Goal: Contribute content: Contribute content

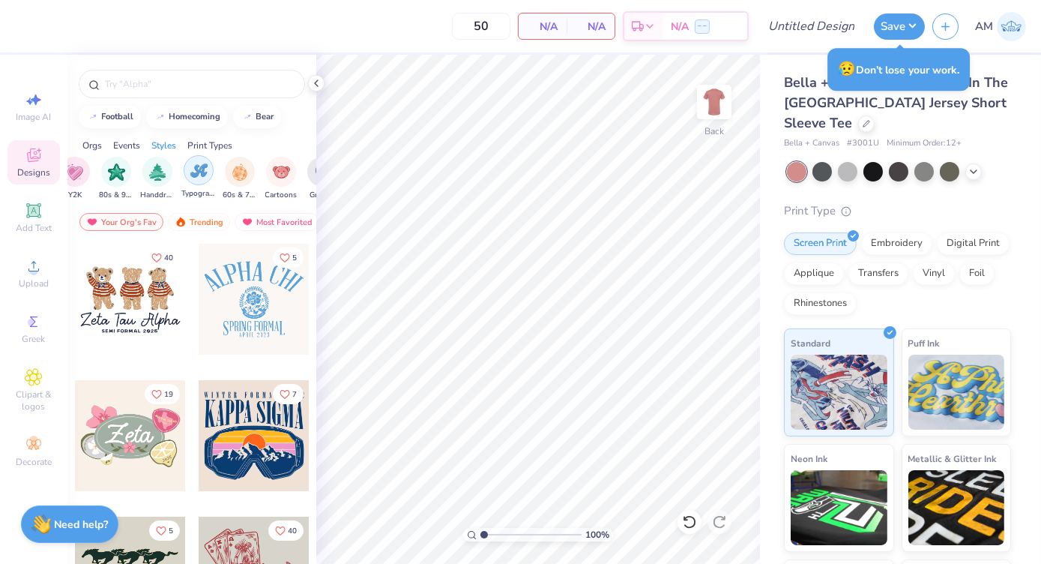
scroll to position [0, 927]
click at [279, 166] on img "filter for Cartoons" at bounding box center [281, 171] width 17 height 17
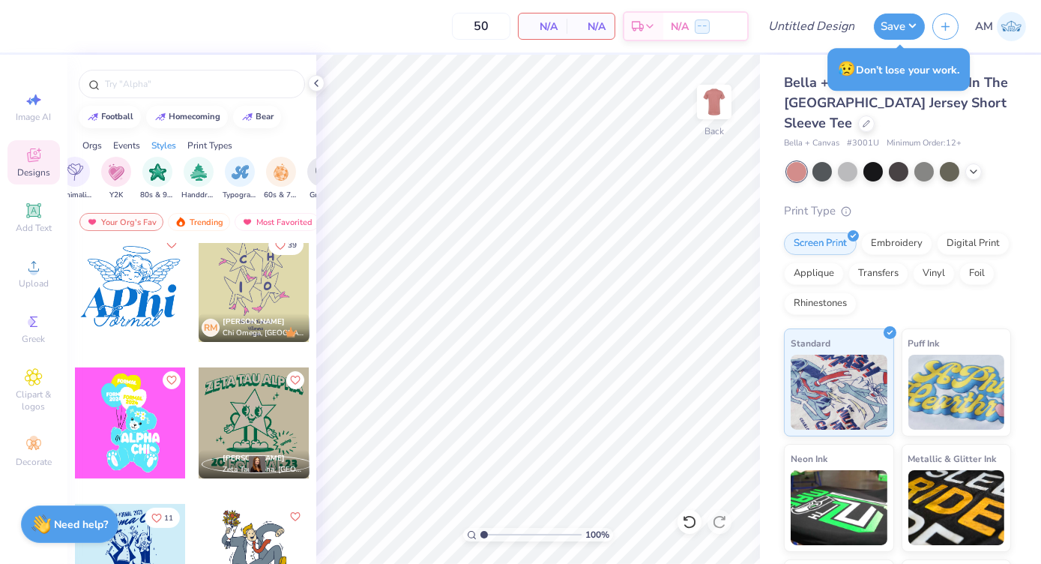
scroll to position [696, 0]
click at [23, 116] on span "Image AI" at bounding box center [33, 117] width 35 height 12
select select "4"
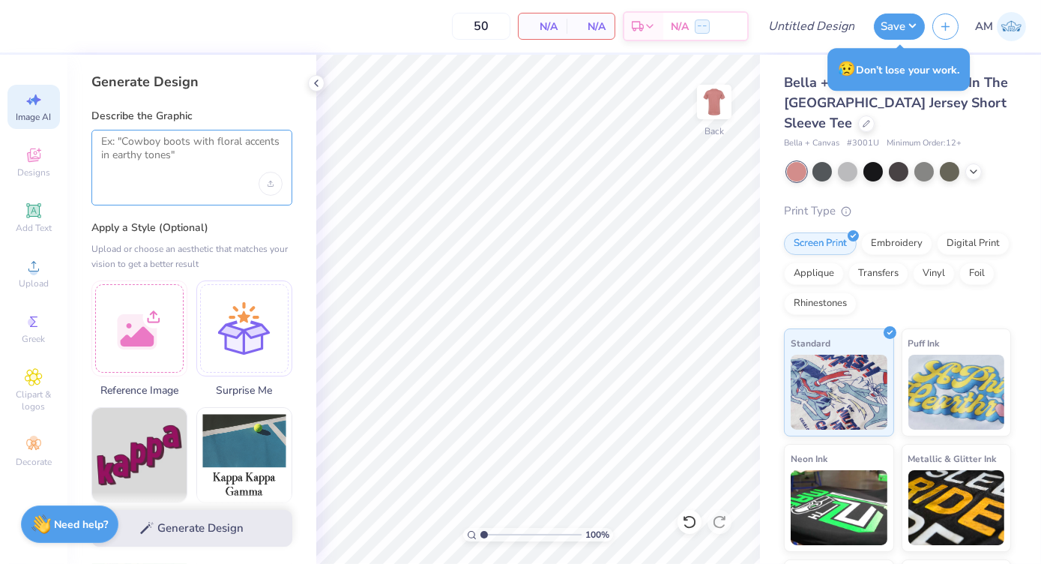
click at [164, 157] on textarea at bounding box center [191, 153] width 181 height 37
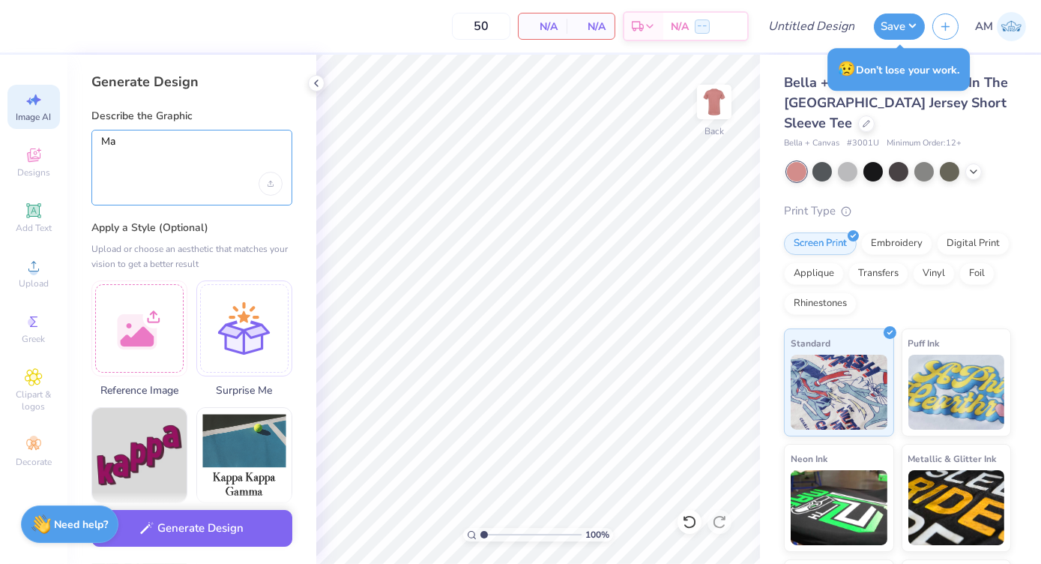
type textarea "M"
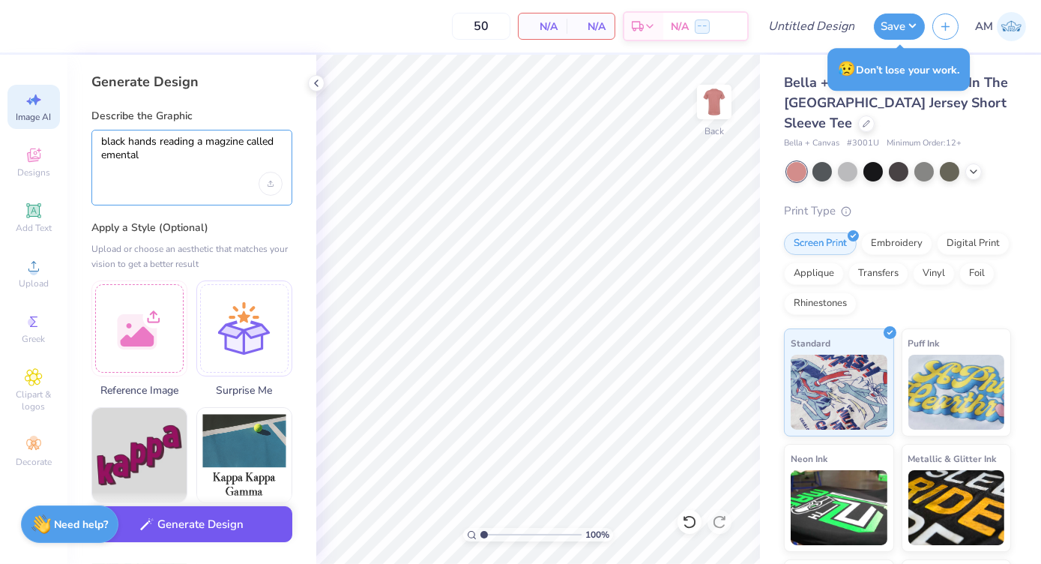
type textarea "black hands reading a magzine called emental"
click at [241, 523] on button "Generate Design" at bounding box center [191, 524] width 201 height 37
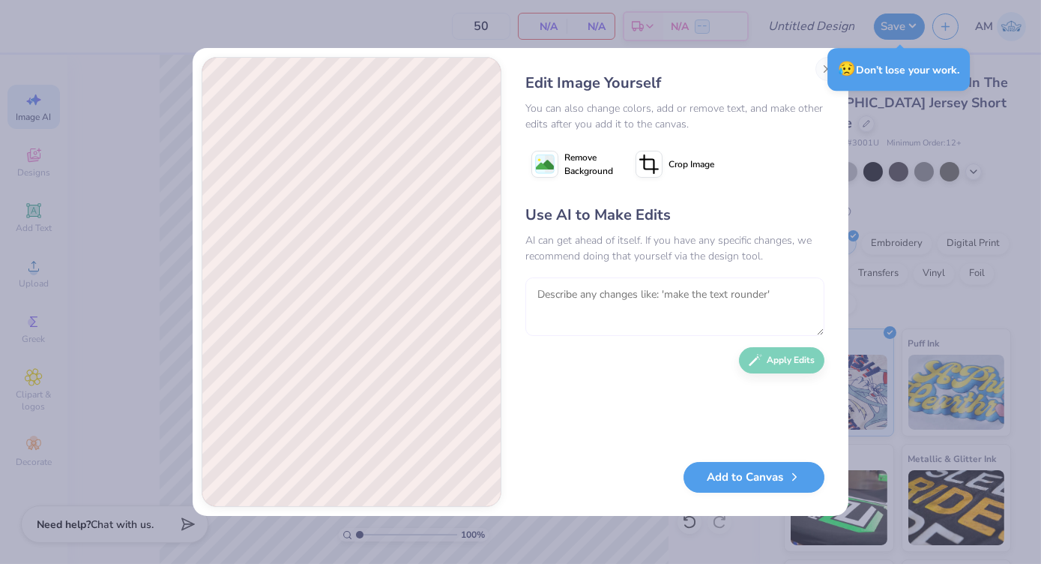
click at [615, 292] on textarea at bounding box center [674, 306] width 299 height 58
type textarea "Add brown hands holding the magazine"
click at [807, 350] on button "Apply Edits" at bounding box center [781, 356] width 85 height 26
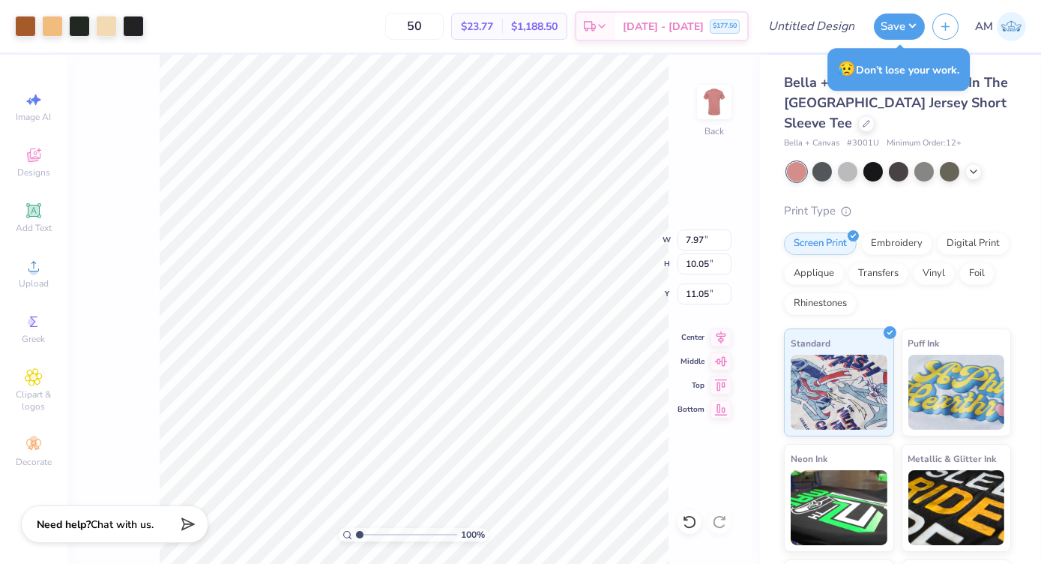
type input "7.97"
type input "10.05"
type input "11.05"
